Goal: Find specific page/section: Find specific page/section

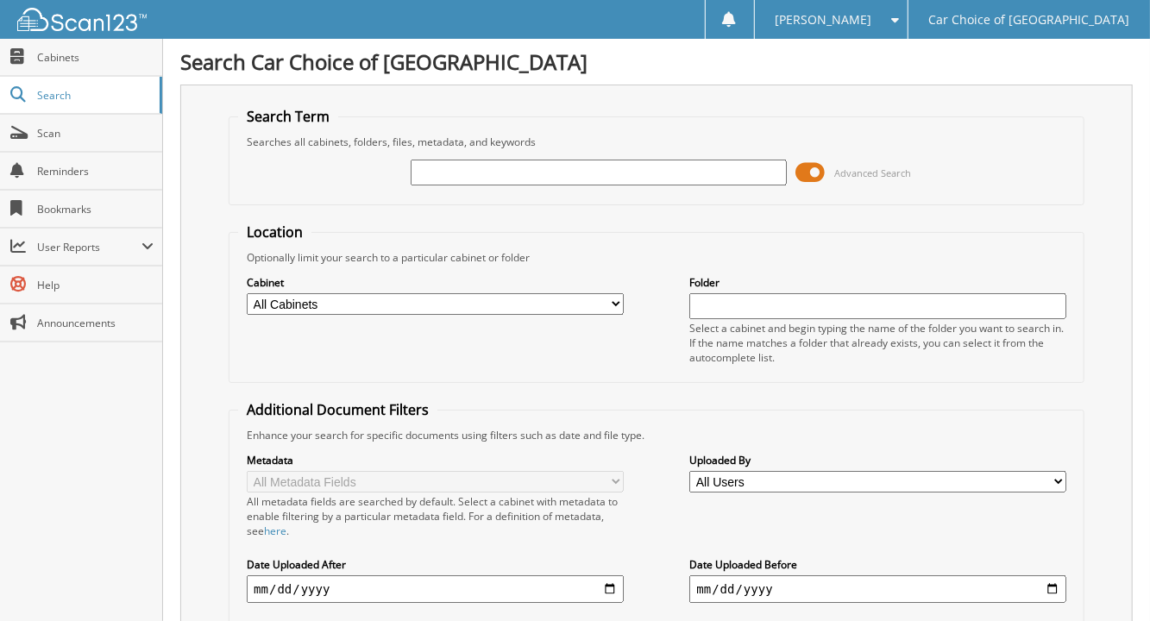
type input "b"
type input "[PERSON_NAME]"
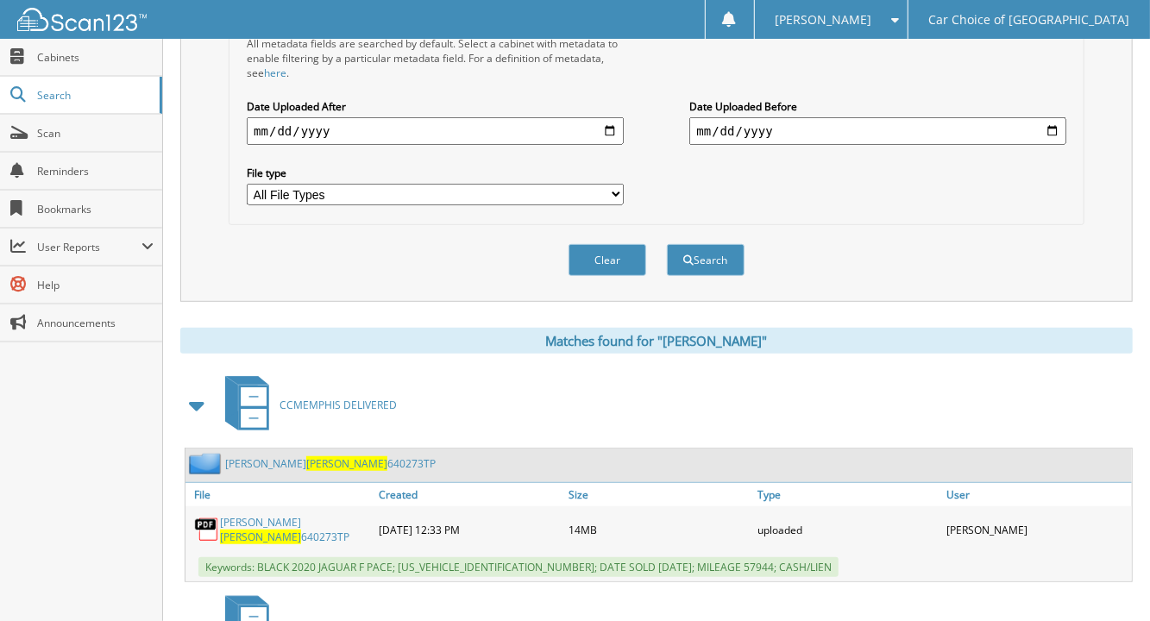
scroll to position [659, 0]
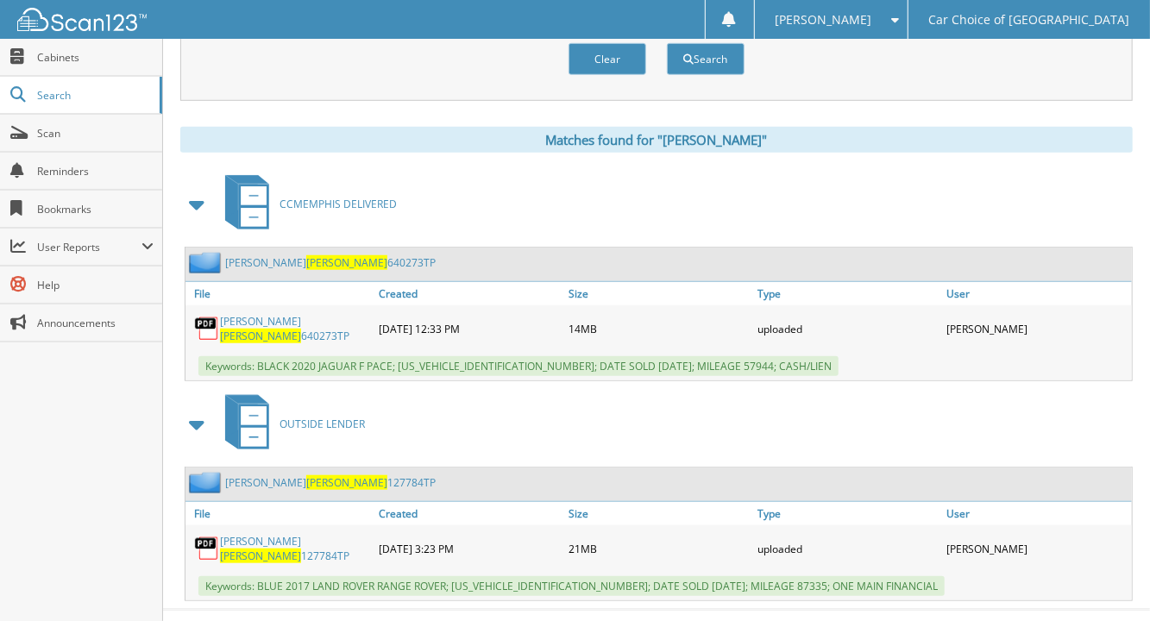
click at [339, 475] on link "[PERSON_NAME] 127784TP" at bounding box center [330, 482] width 211 height 15
